Goal: Information Seeking & Learning: Learn about a topic

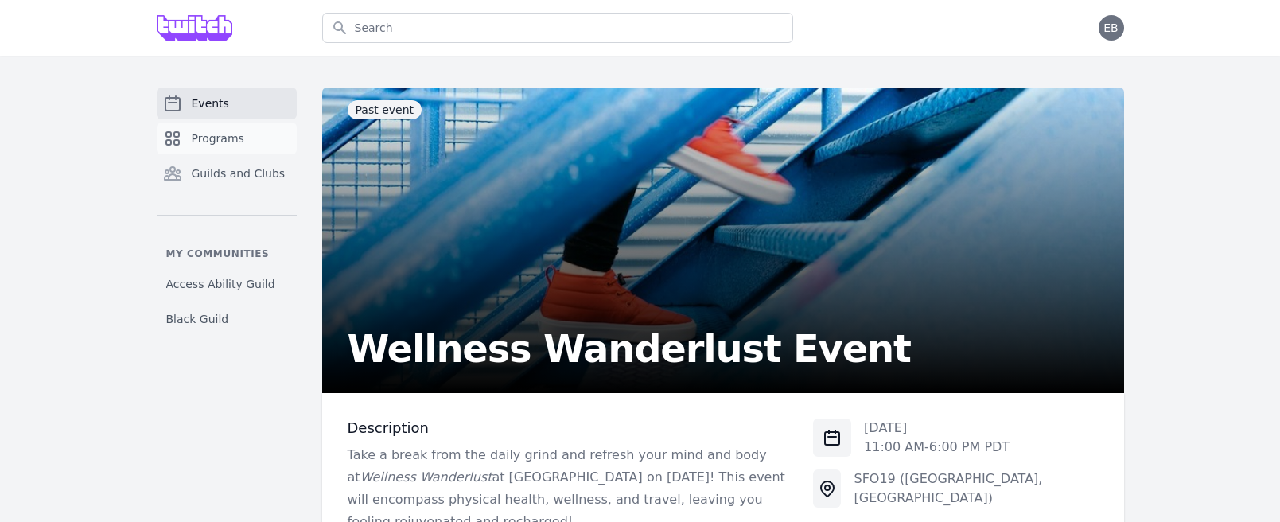
click at [212, 142] on span "Programs" at bounding box center [218, 138] width 53 height 16
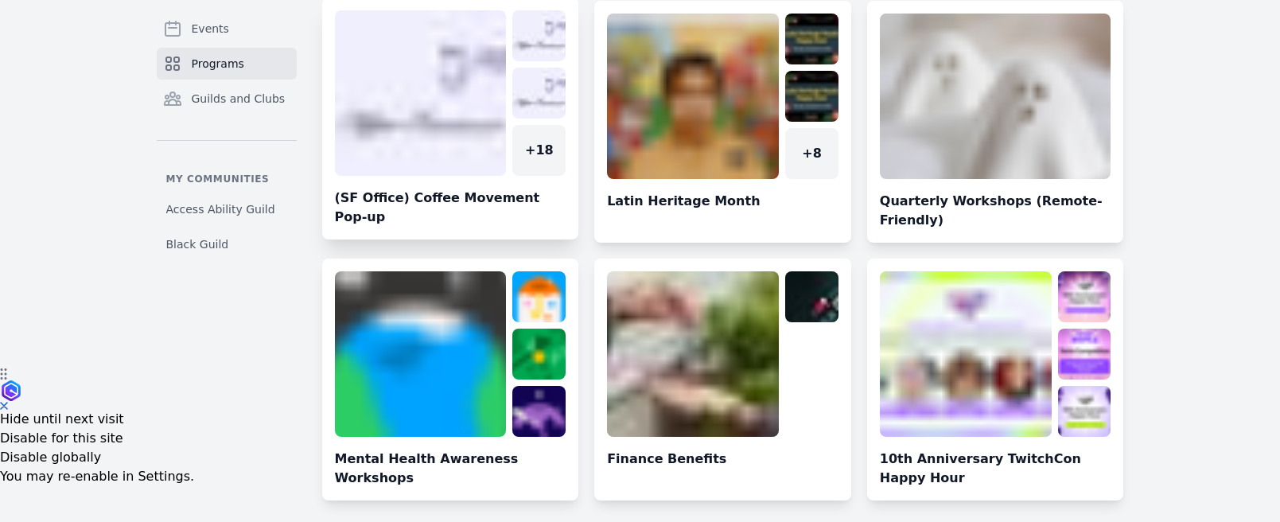
scroll to position [170, 0]
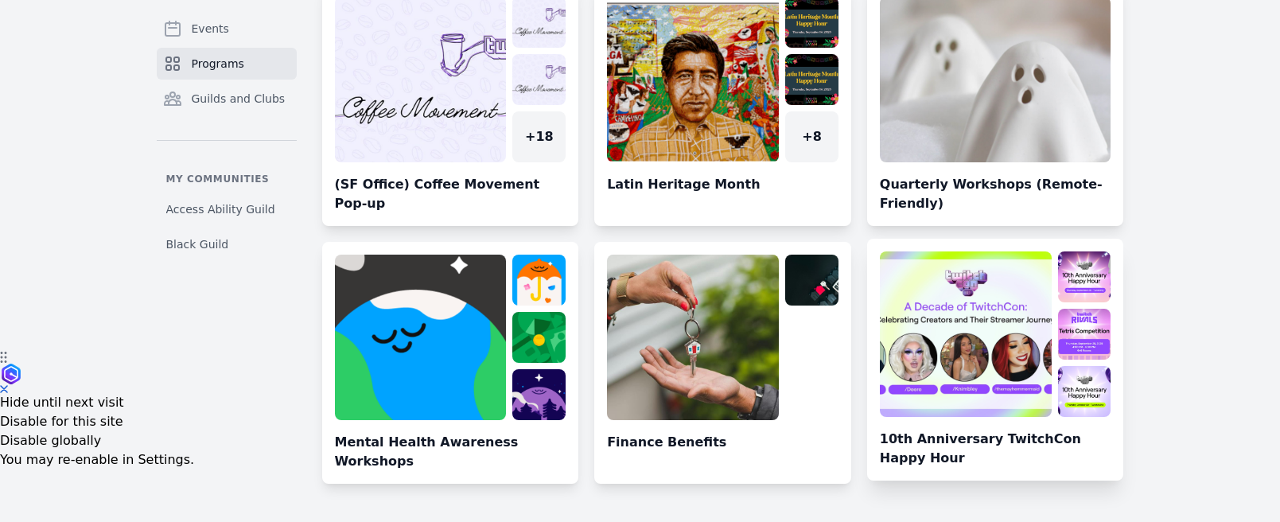
click at [956, 299] on link at bounding box center [995, 365] width 257 height 229
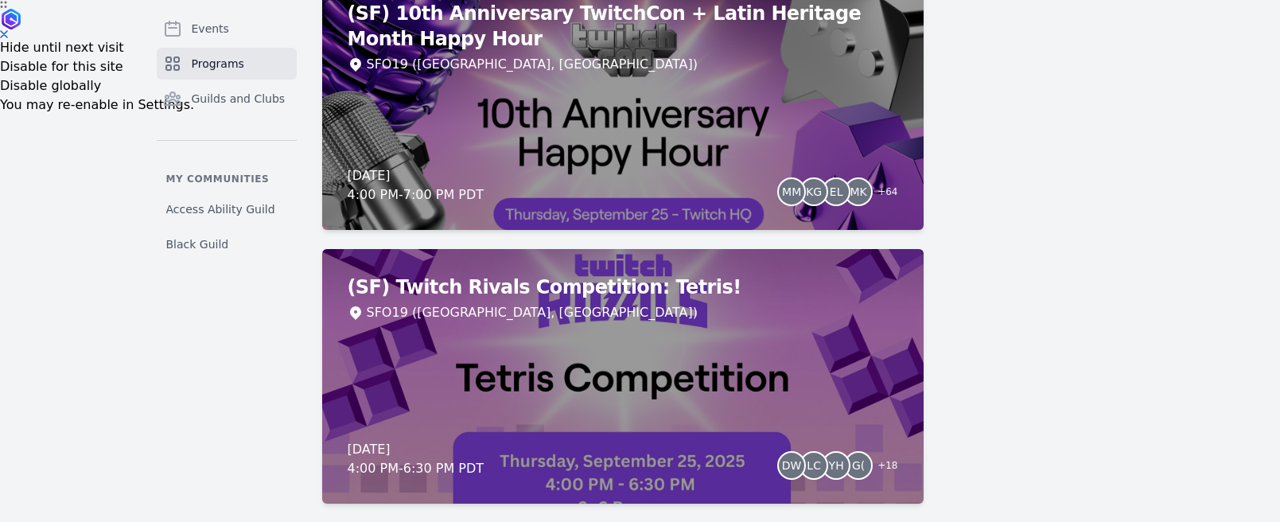
scroll to position [615, 0]
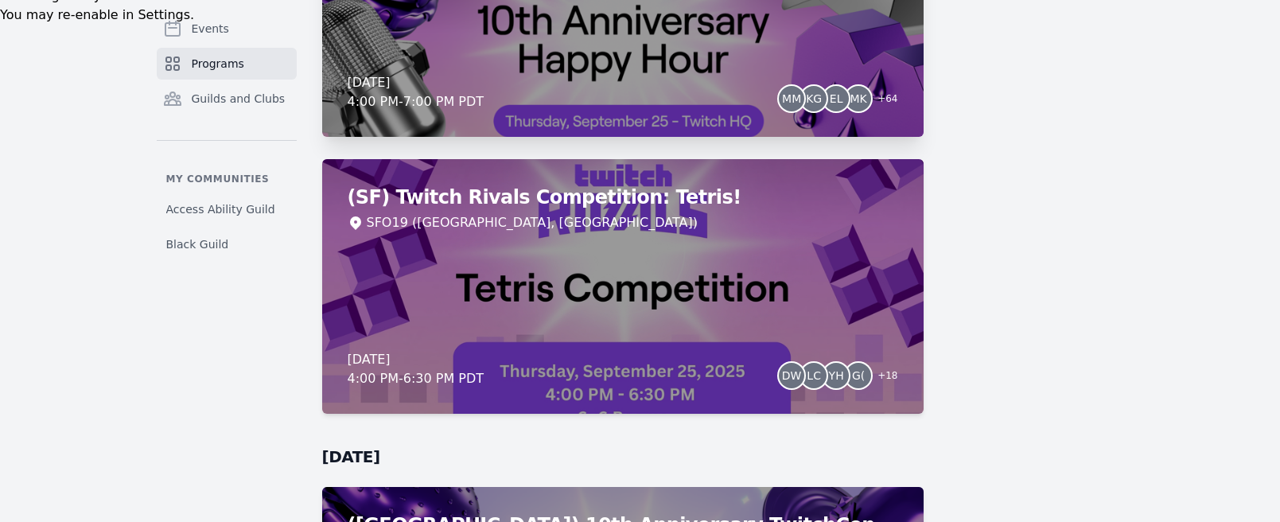
click at [656, 70] on div "(SF) 10th Anniversary TwitchCon + Latin Heritage Month Happy Hour SFO19 ([GEOGR…" at bounding box center [622, 9] width 601 height 255
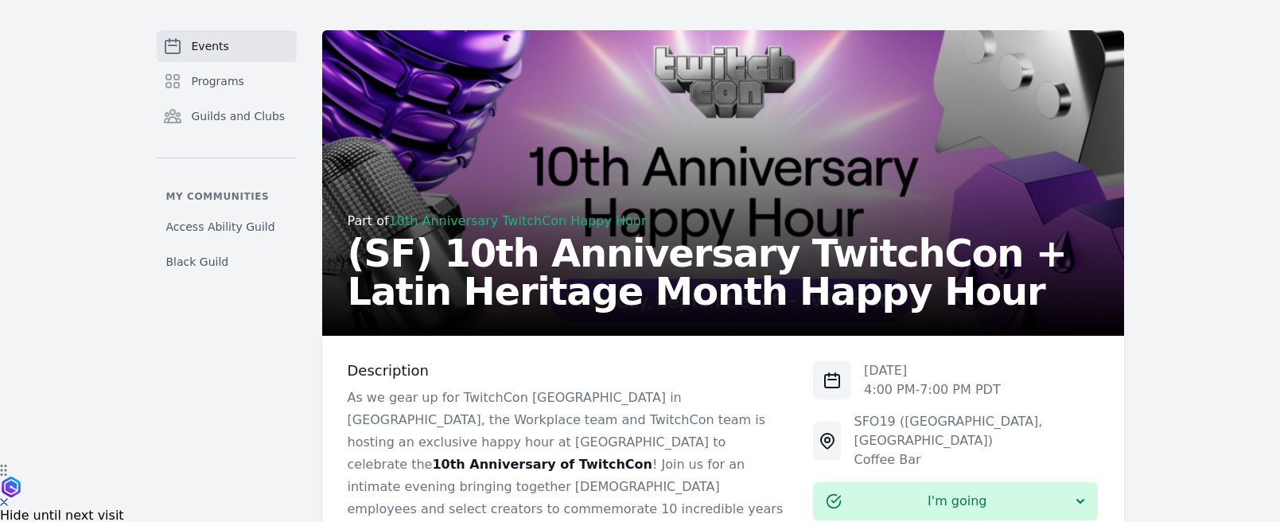
scroll to position [118, 0]
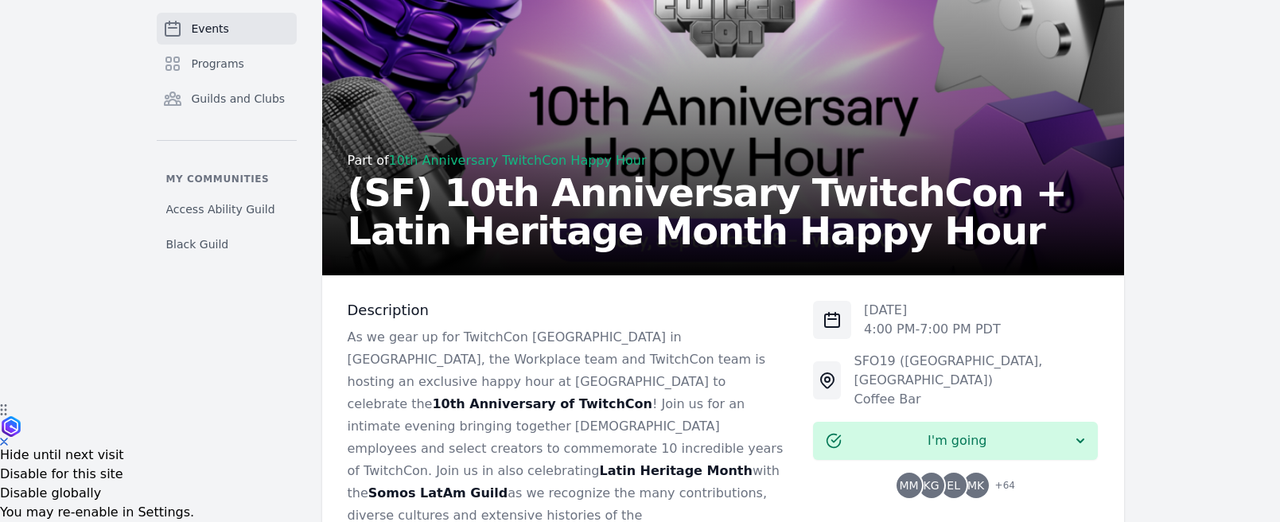
click at [757, 150] on div "Part of 10th Anniversary TwitchCon Happy Hour (SF) 10th Anniversary TwitchCon +…" at bounding box center [723, 126] width 751 height 248
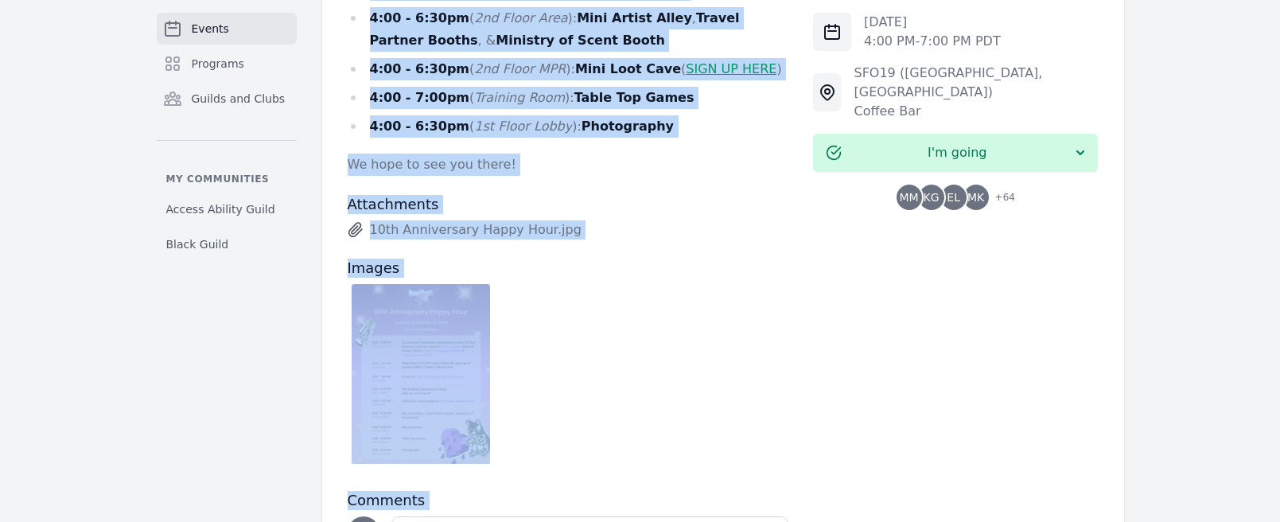
scroll to position [1138, 0]
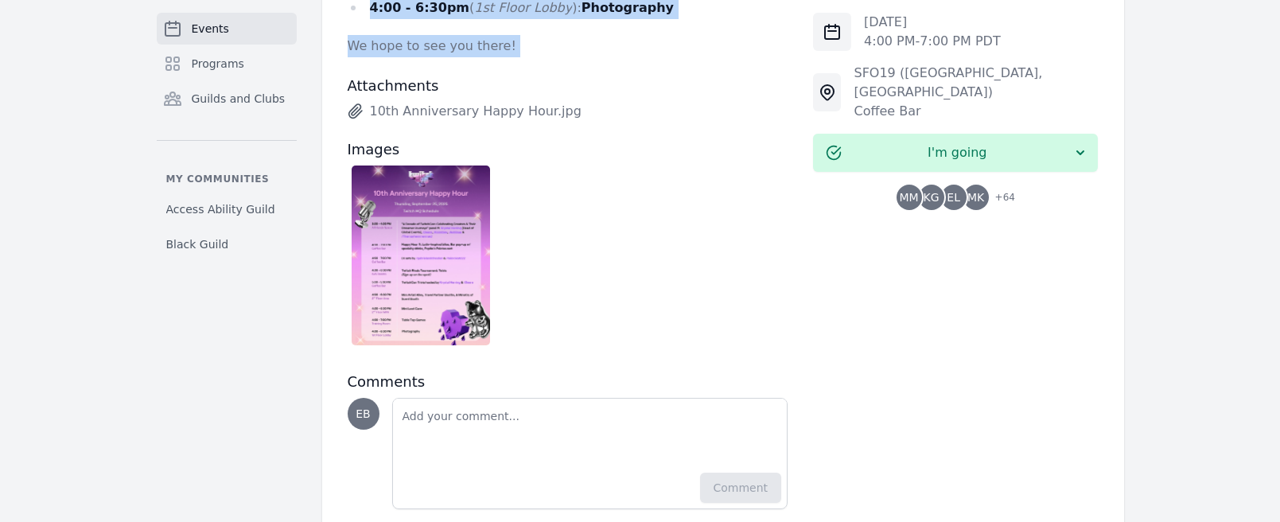
drag, startPoint x: 359, startPoint y: 136, endPoint x: 783, endPoint y: 23, distance: 438.8
copy div "3:00 - 4:00pm (All Hands Space) : " A Decade of TwitchCon: Celebrating Creators…"
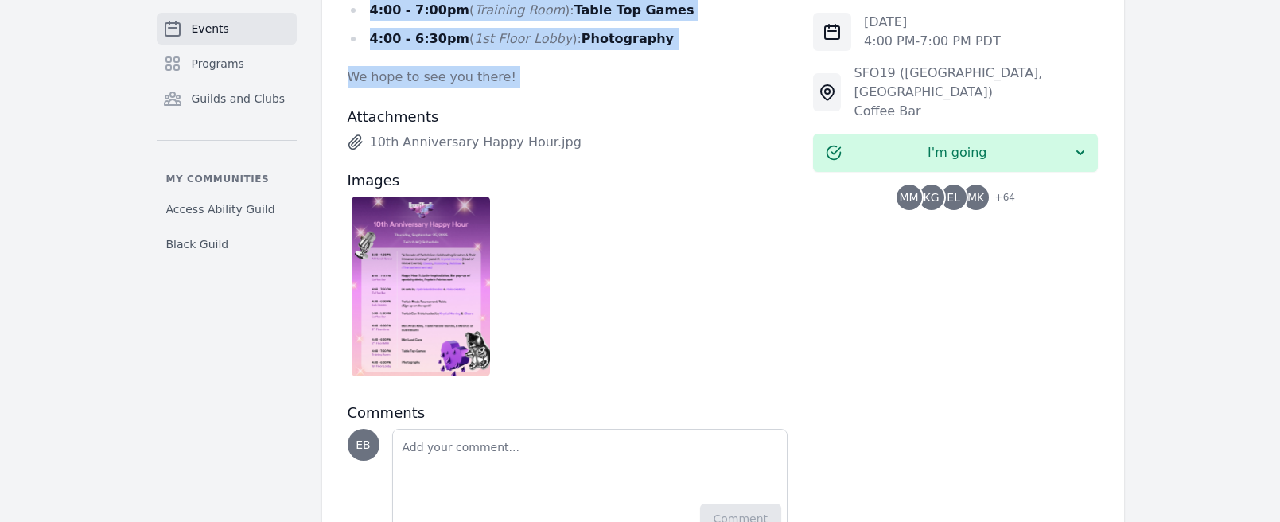
scroll to position [1102, 0]
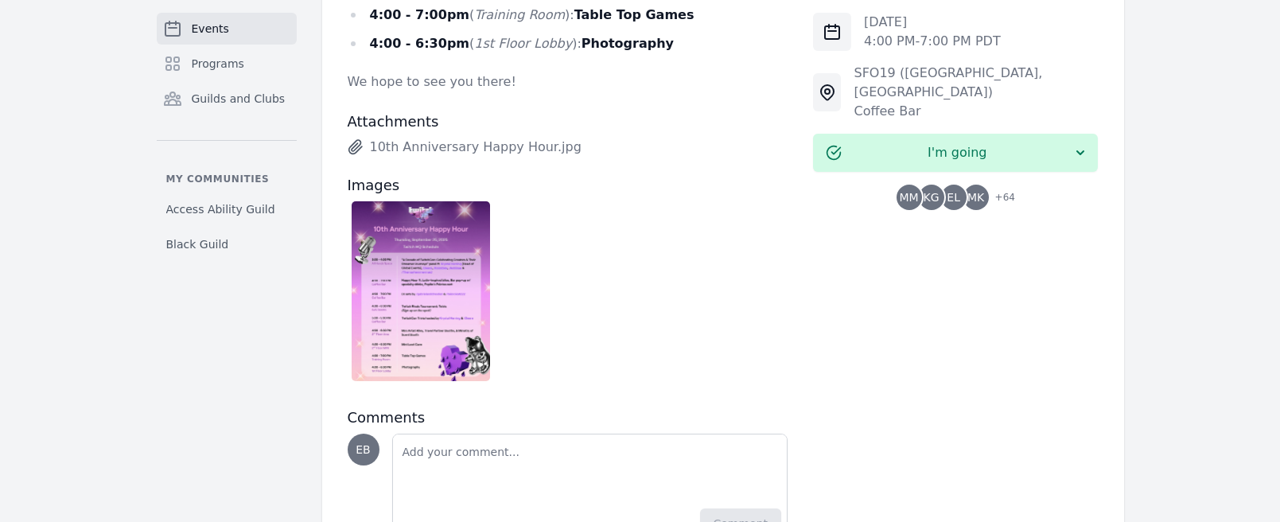
click at [465, 176] on h3 "Images" at bounding box center [568, 185] width 441 height 19
click at [376, 138] on link "10th Anniversary Happy Hour.jpg" at bounding box center [568, 147] width 441 height 19
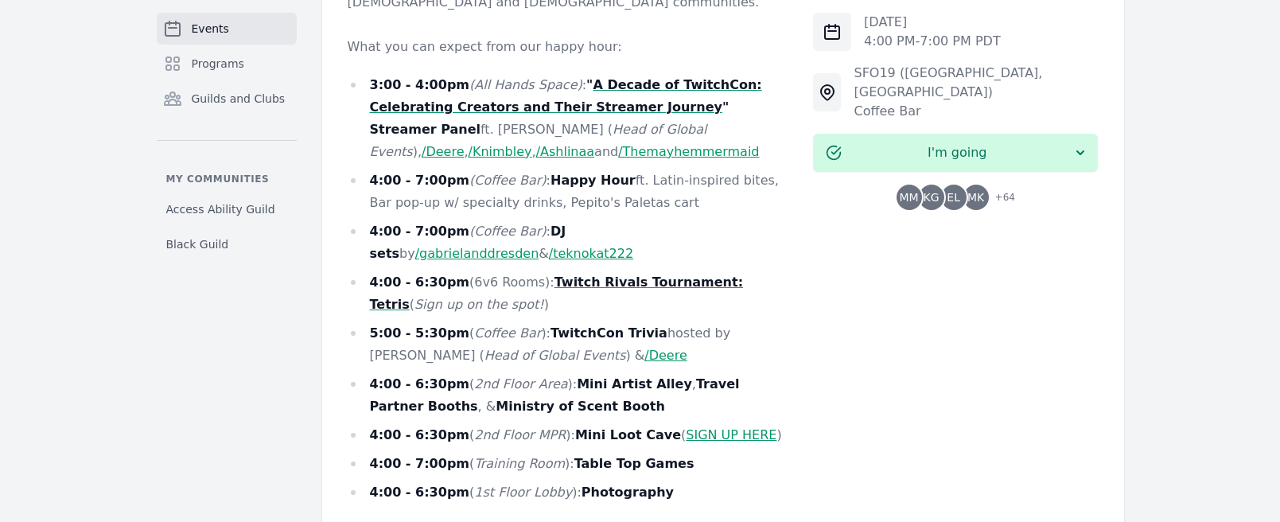
scroll to position [644, 0]
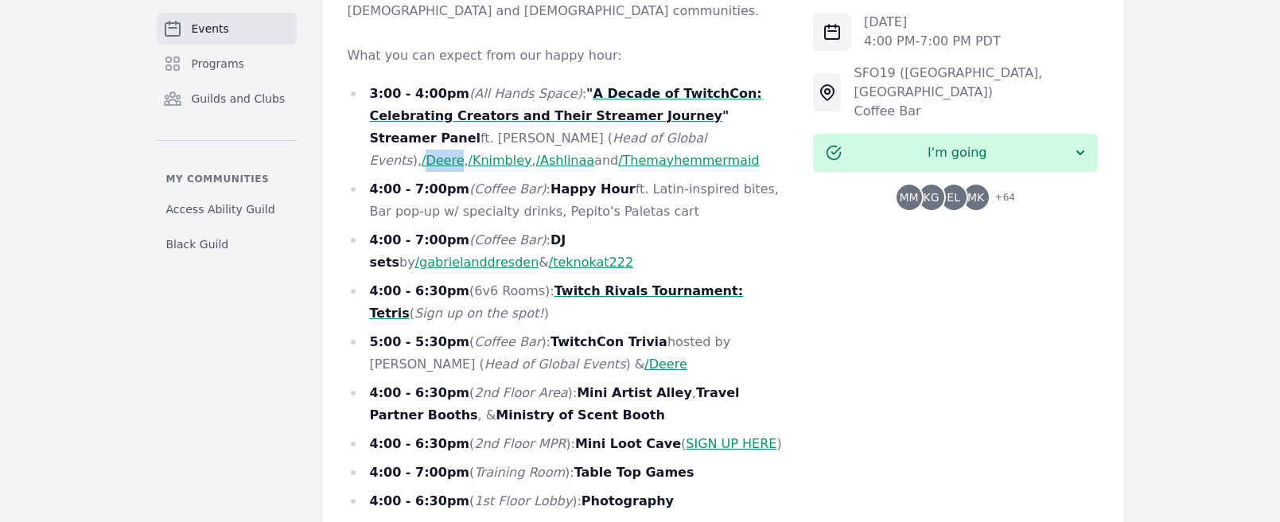
drag, startPoint x: 409, startPoint y: 119, endPoint x: 372, endPoint y: 119, distance: 36.6
click at [372, 119] on li "3:00 - 4:00pm (All Hands Space) : " A Decade of TwitchCon: Celebrating Creators…" at bounding box center [568, 127] width 441 height 89
click at [395, 125] on li "3:00 - 4:00pm (All Hands Space) : " A Decade of TwitchCon: Celebrating Creators…" at bounding box center [568, 127] width 441 height 89
click at [422, 153] on link "/Deere" at bounding box center [443, 160] width 42 height 15
drag, startPoint x: 706, startPoint y: 115, endPoint x: 367, endPoint y: 120, distance: 338.9
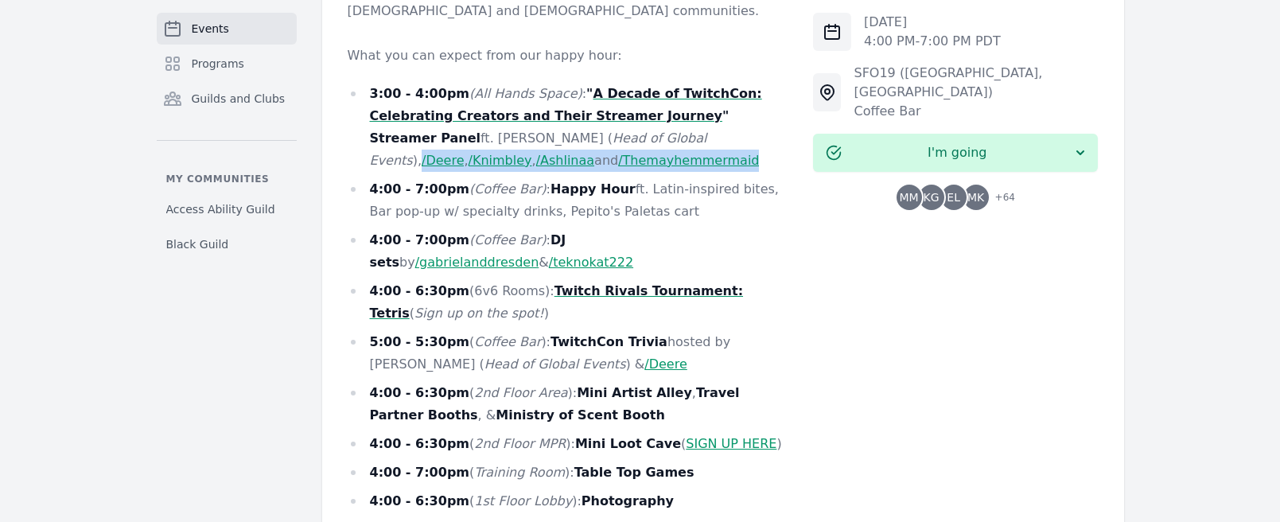
click at [367, 120] on li "3:00 - 4:00pm (All Hands Space) : " A Decade of TwitchCon: Celebrating Creators…" at bounding box center [568, 127] width 441 height 89
copy li "/Deere , /[PERSON_NAME] , /[PERSON_NAME] and /Themayhemmermaid"
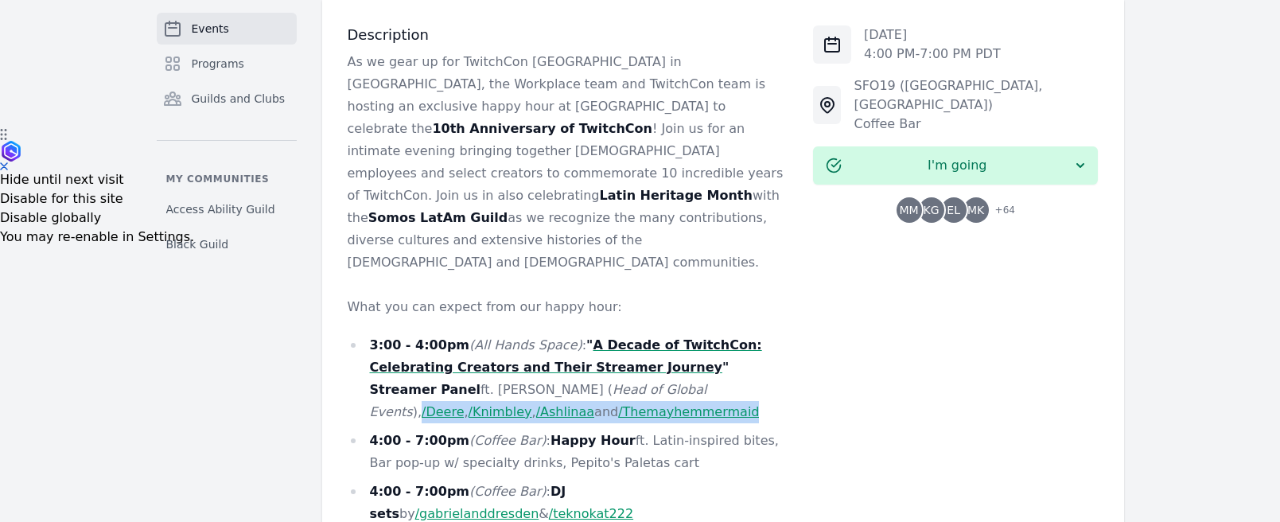
scroll to position [383, 0]
